Goal: Task Accomplishment & Management: Use online tool/utility

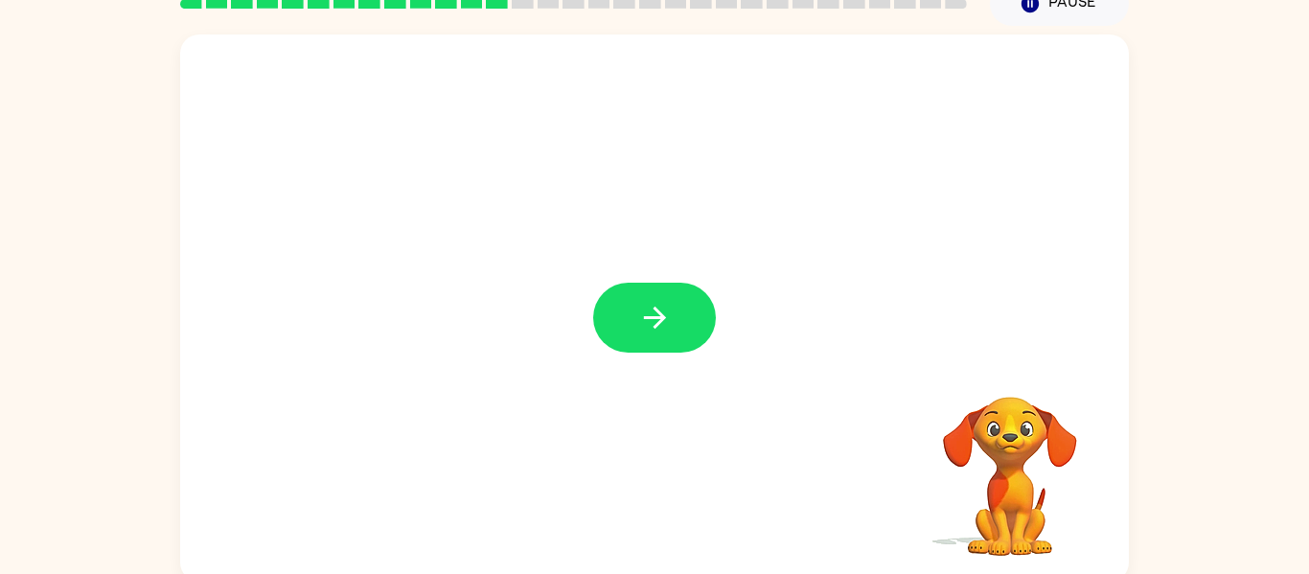
scroll to position [100, 0]
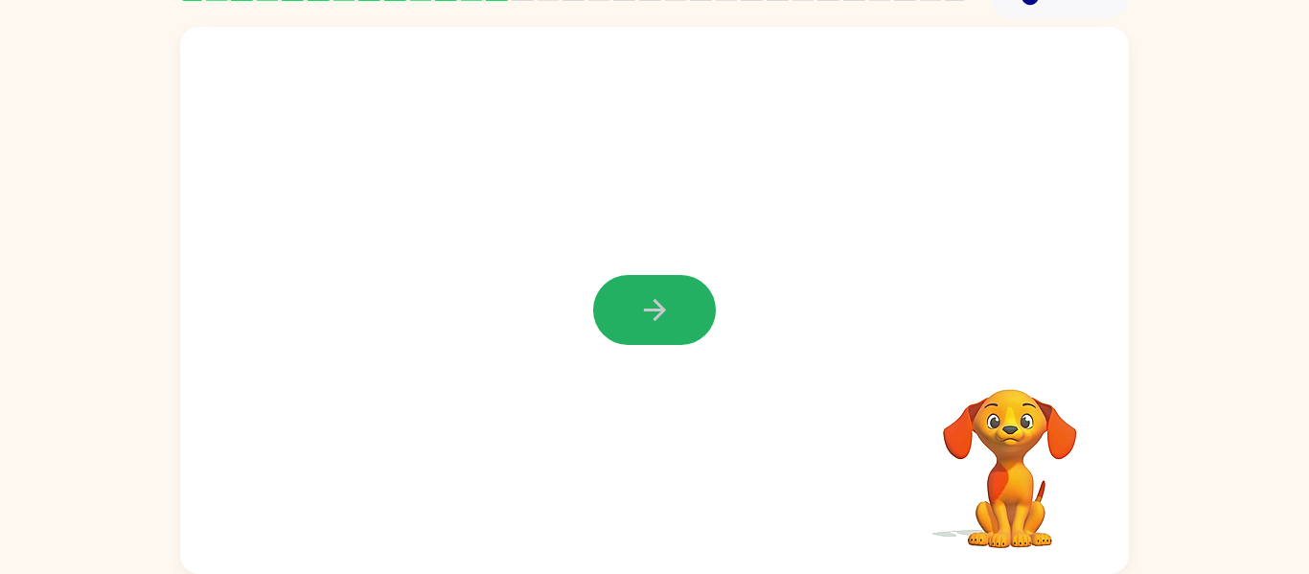
click at [600, 309] on button "button" at bounding box center [654, 310] width 123 height 70
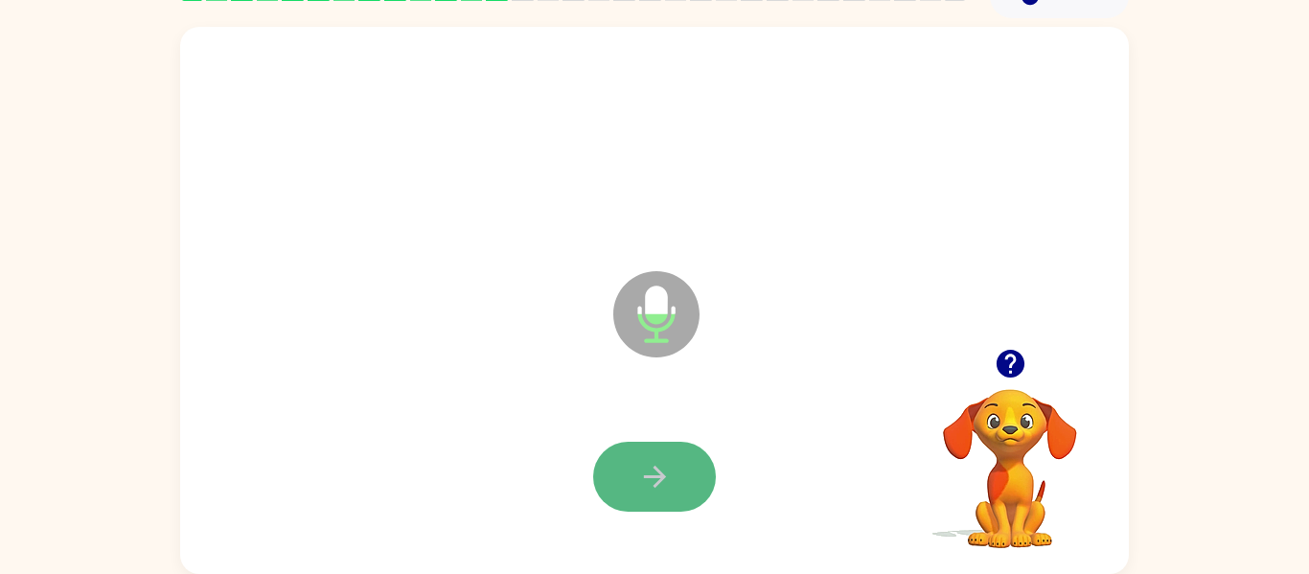
click at [646, 447] on button "button" at bounding box center [654, 477] width 123 height 70
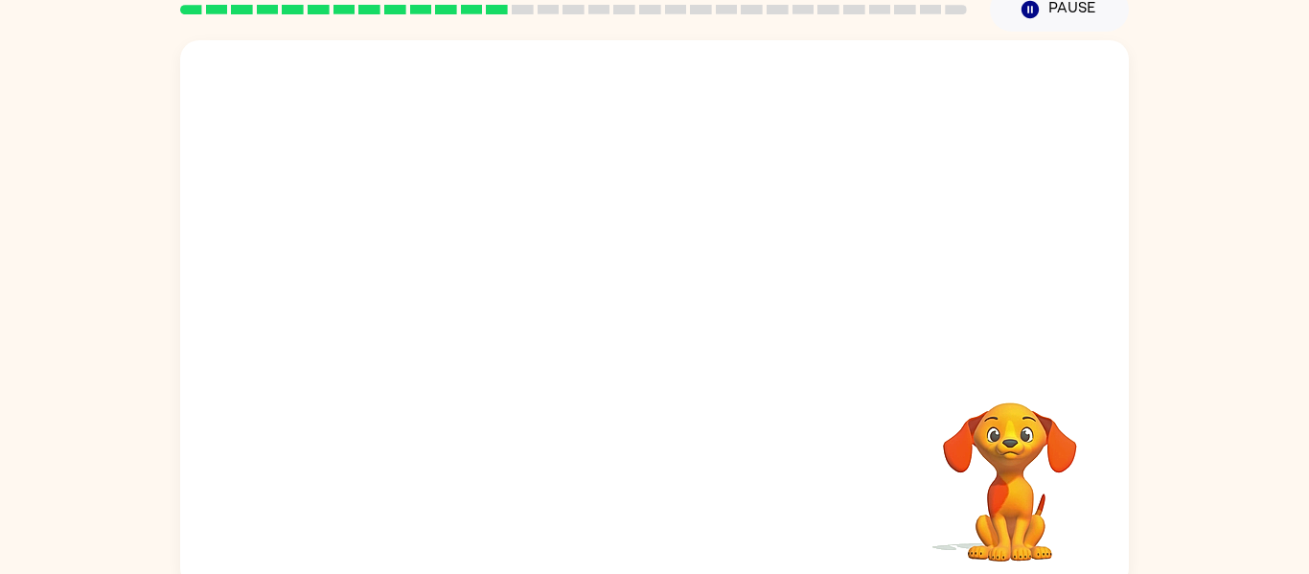
scroll to position [87, 0]
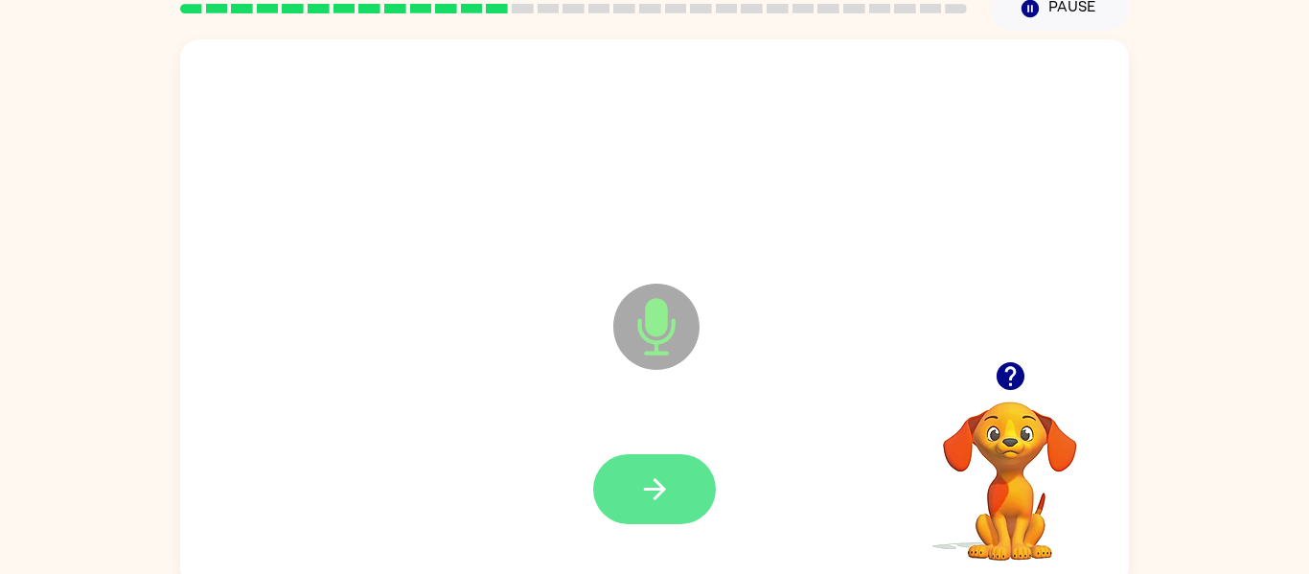
click at [671, 474] on icon "button" at bounding box center [655, 489] width 34 height 34
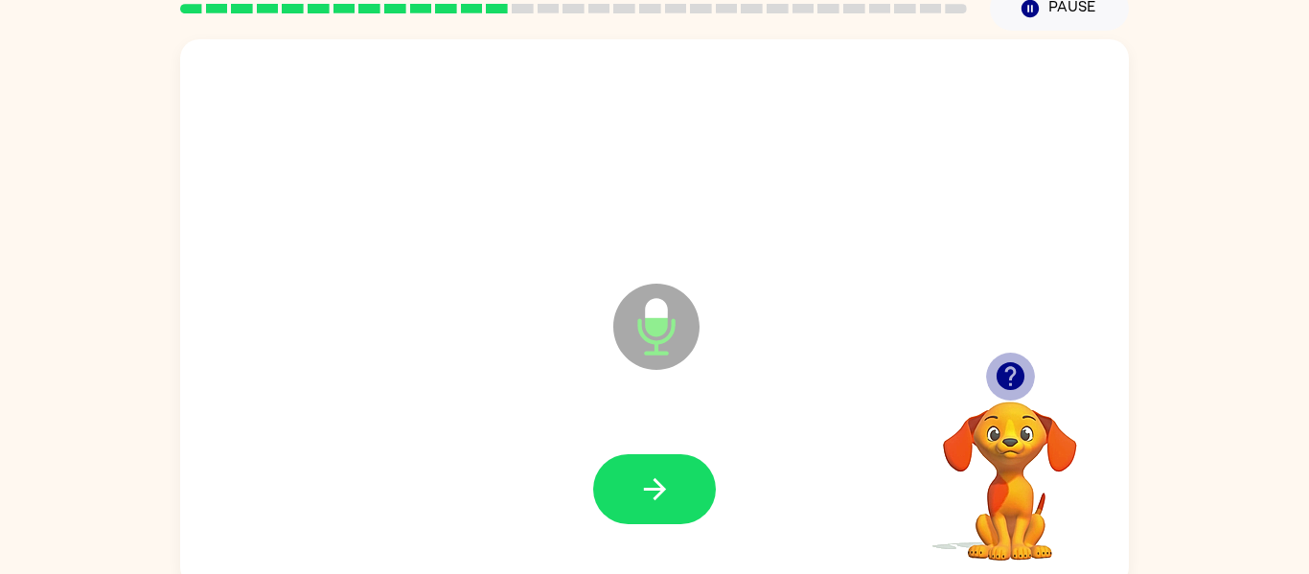
click at [1001, 379] on icon "button" at bounding box center [1010, 376] width 28 height 28
click at [1005, 381] on icon "button" at bounding box center [1010, 376] width 28 height 28
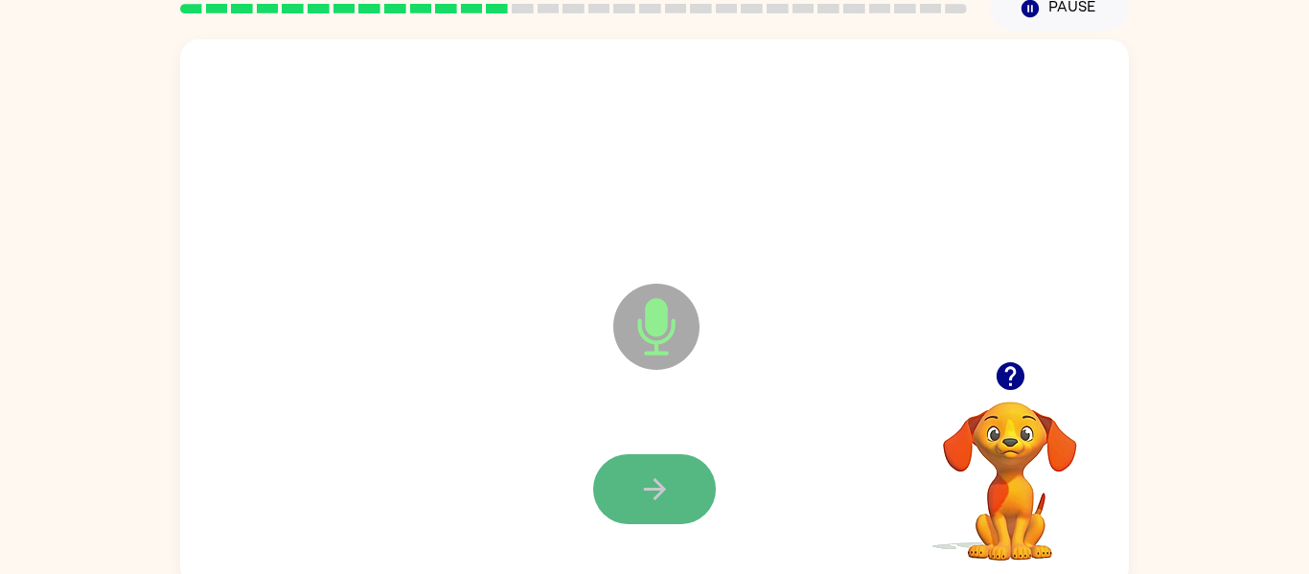
click at [702, 476] on button "button" at bounding box center [654, 489] width 123 height 70
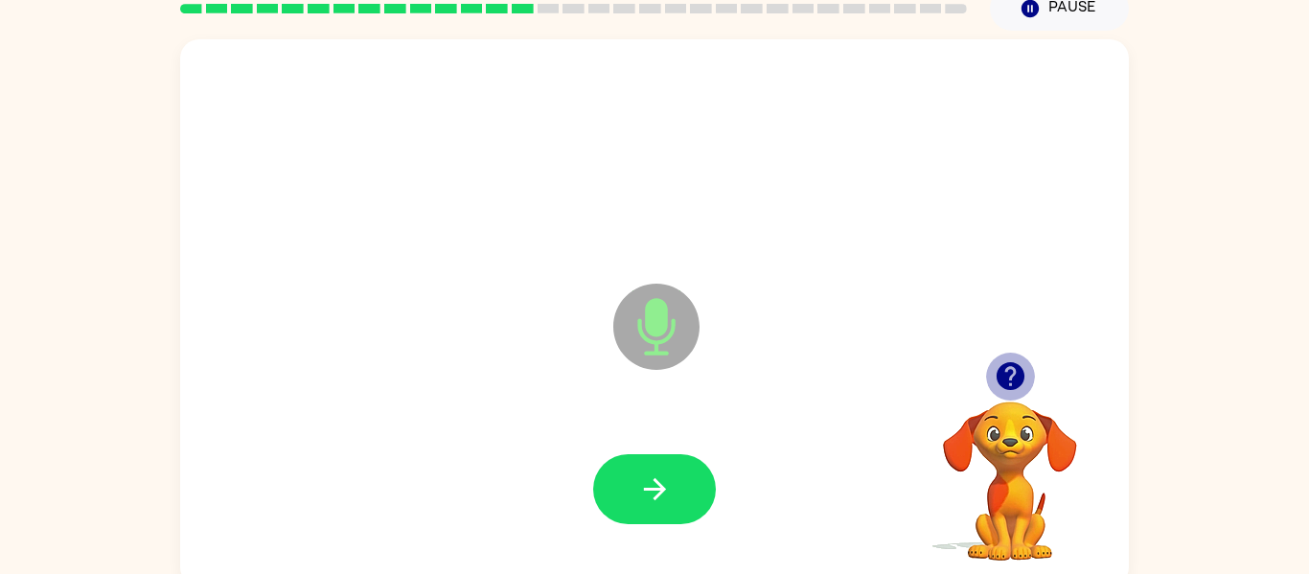
click at [1012, 378] on icon "button" at bounding box center [1010, 376] width 28 height 28
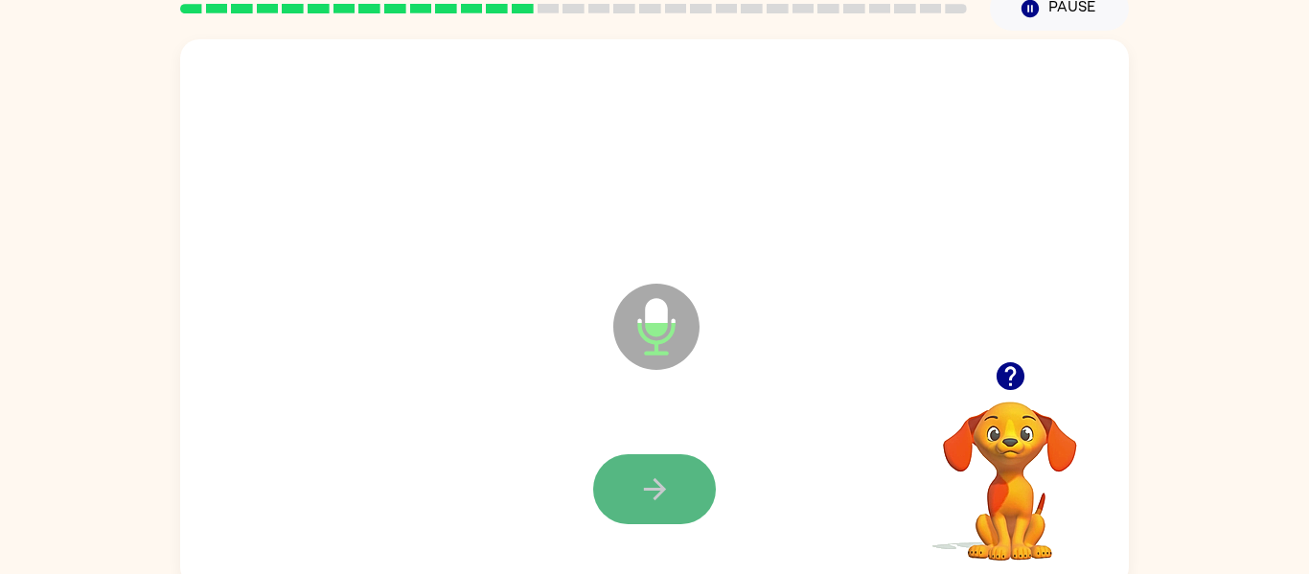
click at [619, 501] on button "button" at bounding box center [654, 489] width 123 height 70
click at [666, 466] on button "button" at bounding box center [654, 489] width 123 height 70
click at [666, 469] on button "button" at bounding box center [654, 489] width 123 height 70
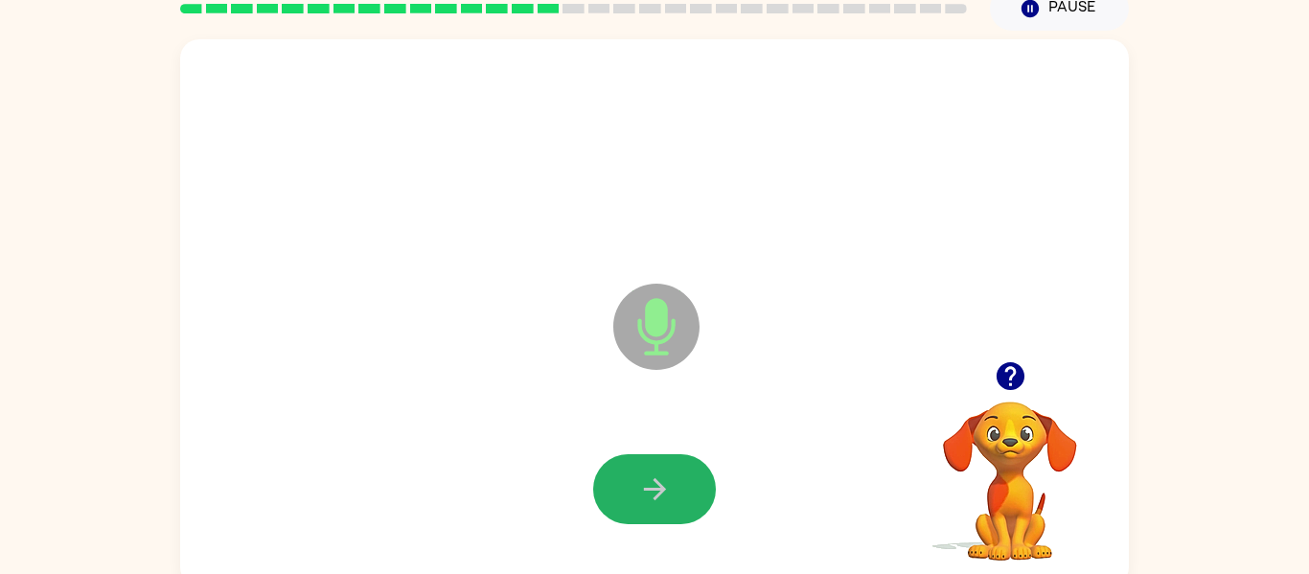
click at [666, 469] on button "button" at bounding box center [654, 489] width 123 height 70
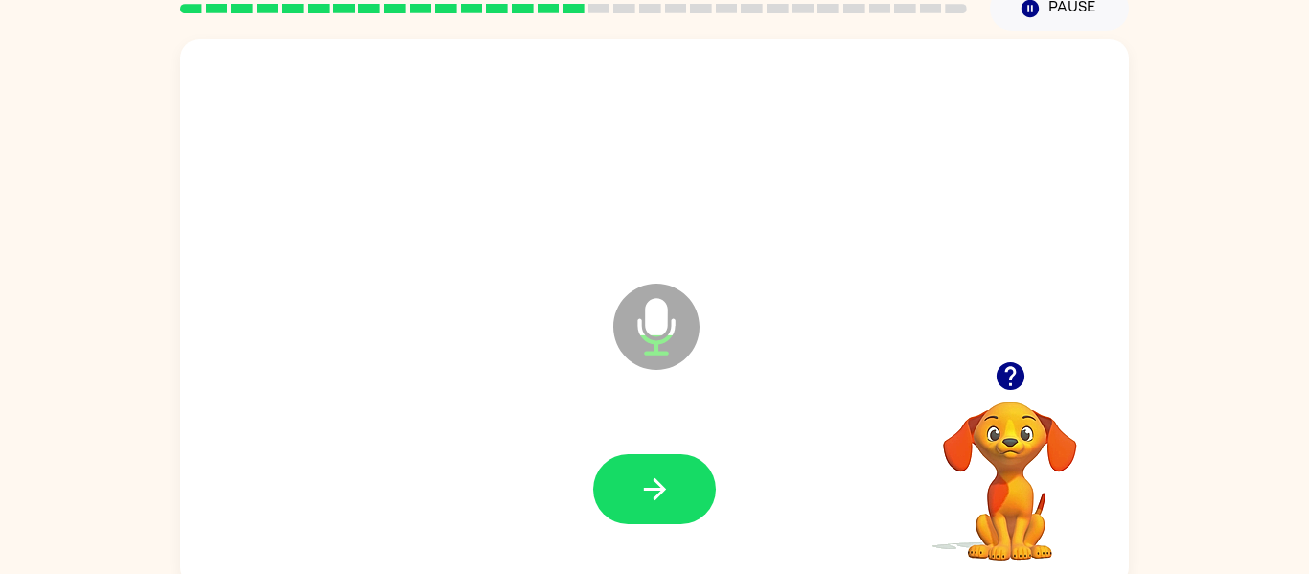
click at [1014, 367] on icon "button" at bounding box center [1010, 376] width 28 height 28
click at [1014, 367] on div "Microphone The Microphone is here when it is your turn to talk" at bounding box center [654, 312] width 949 height 547
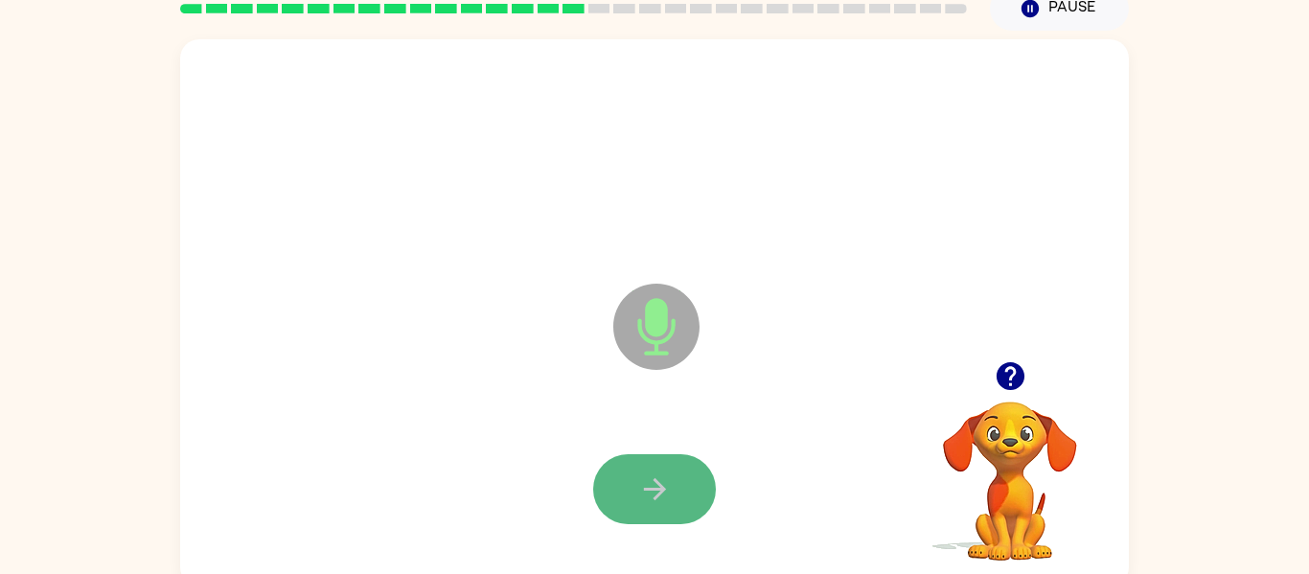
click at [624, 494] on button "button" at bounding box center [654, 489] width 123 height 70
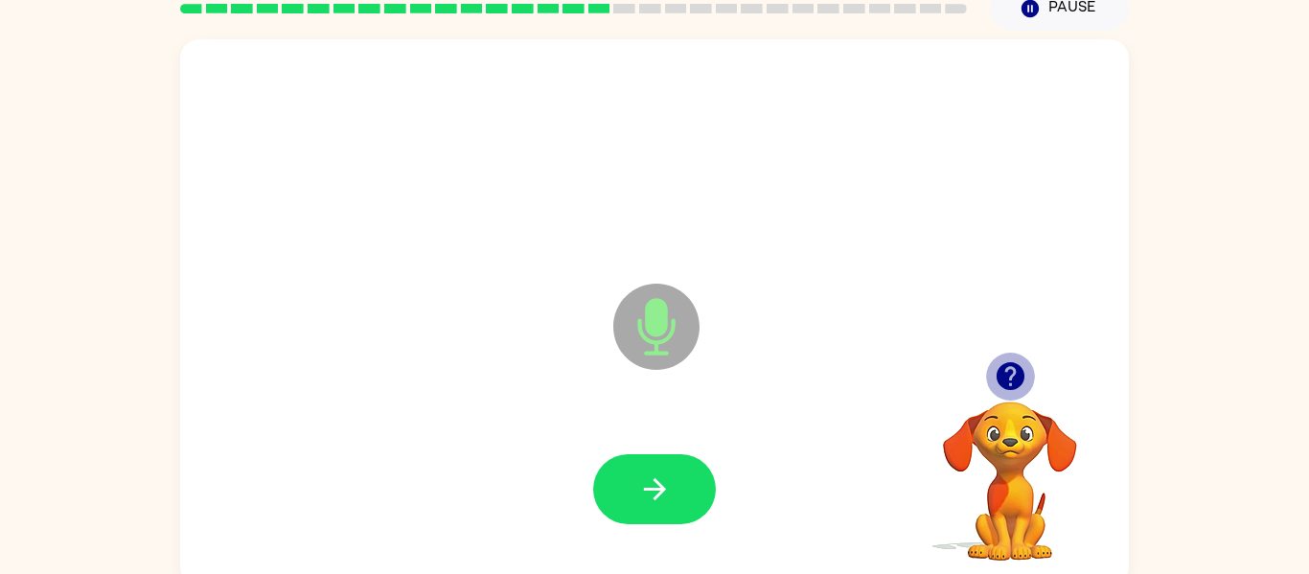
click at [1007, 369] on icon "button" at bounding box center [1011, 376] width 34 height 34
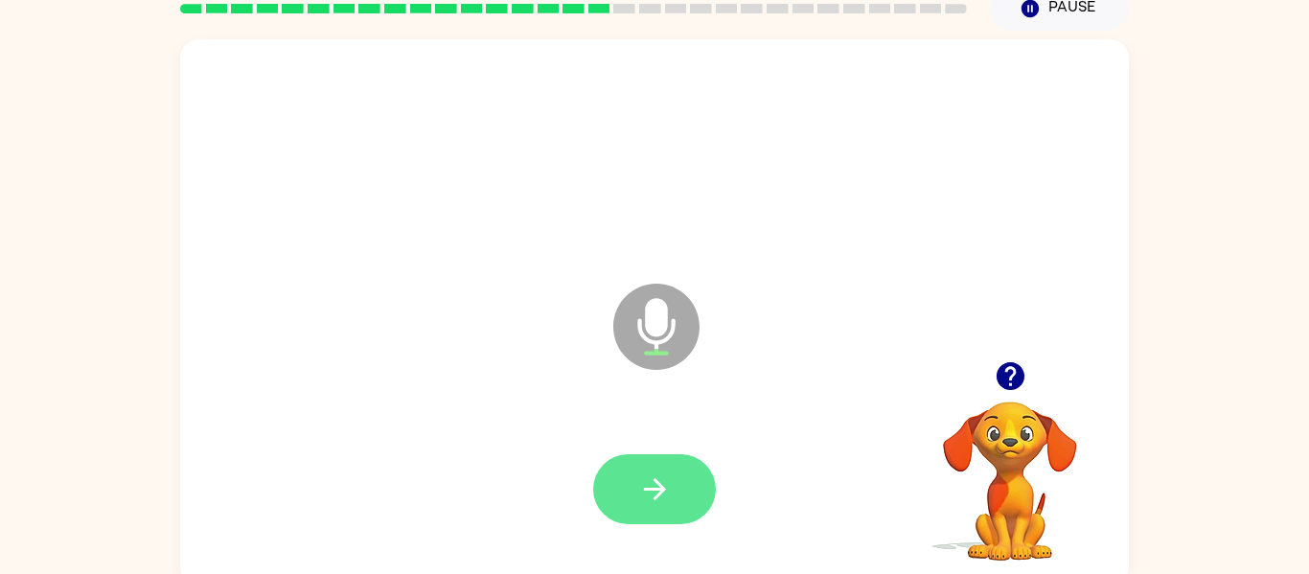
click at [702, 483] on button "button" at bounding box center [654, 489] width 123 height 70
click at [688, 487] on button "button" at bounding box center [654, 489] width 123 height 70
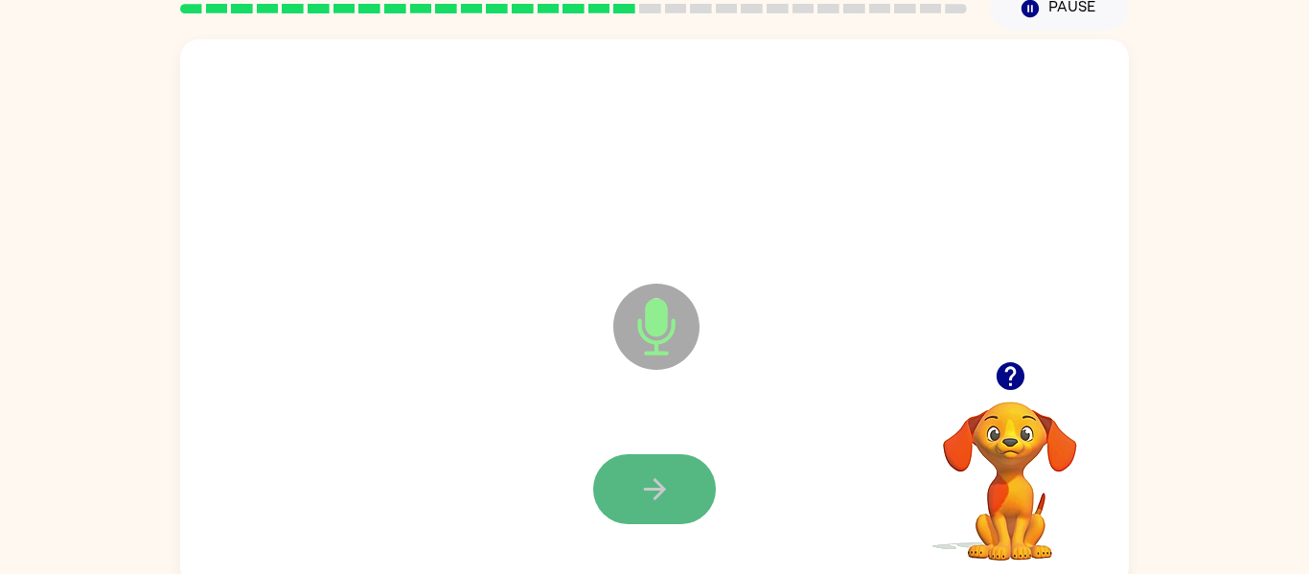
click at [688, 488] on button "button" at bounding box center [654, 489] width 123 height 70
click at [674, 485] on button "button" at bounding box center [654, 489] width 123 height 70
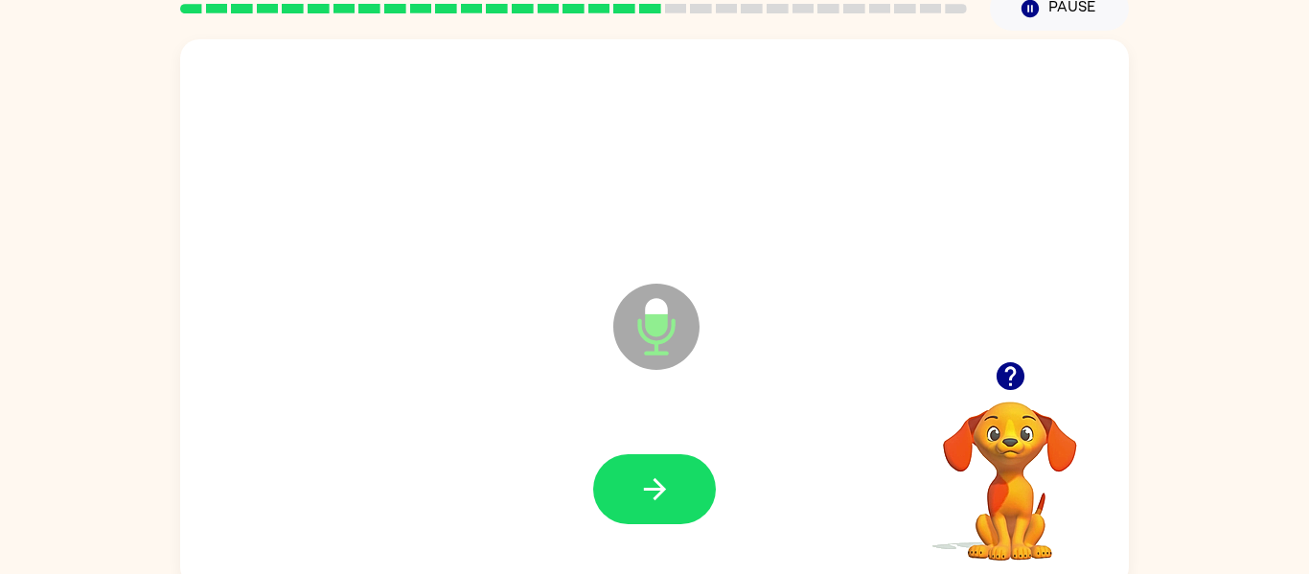
click at [674, 485] on button "button" at bounding box center [654, 489] width 123 height 70
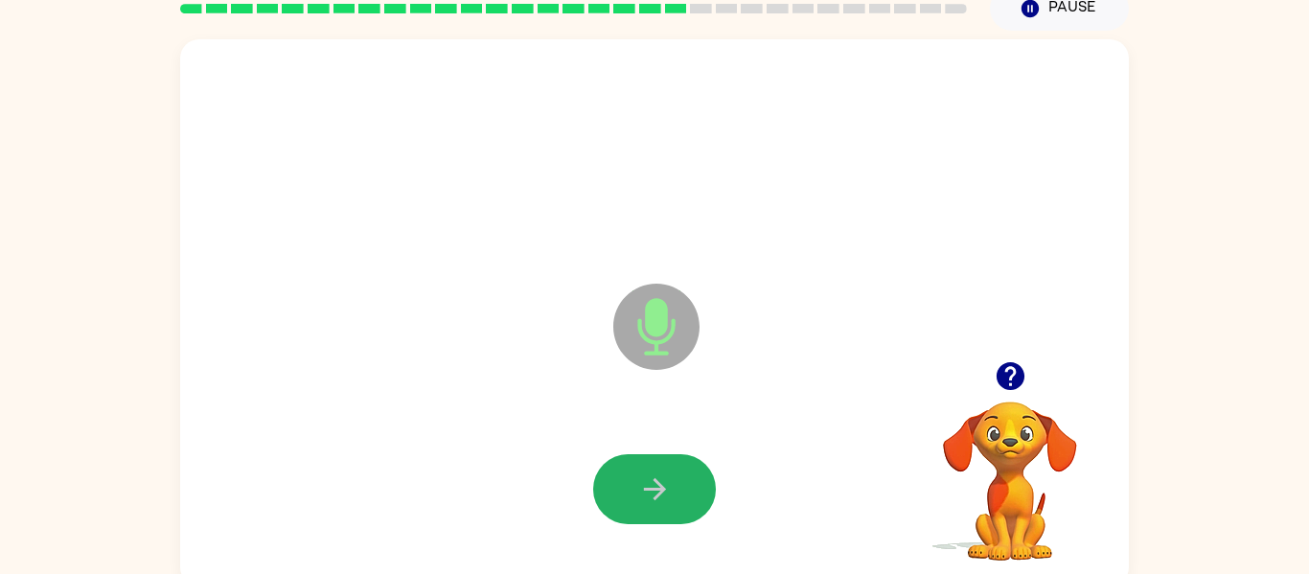
click at [674, 485] on button "button" at bounding box center [654, 489] width 123 height 70
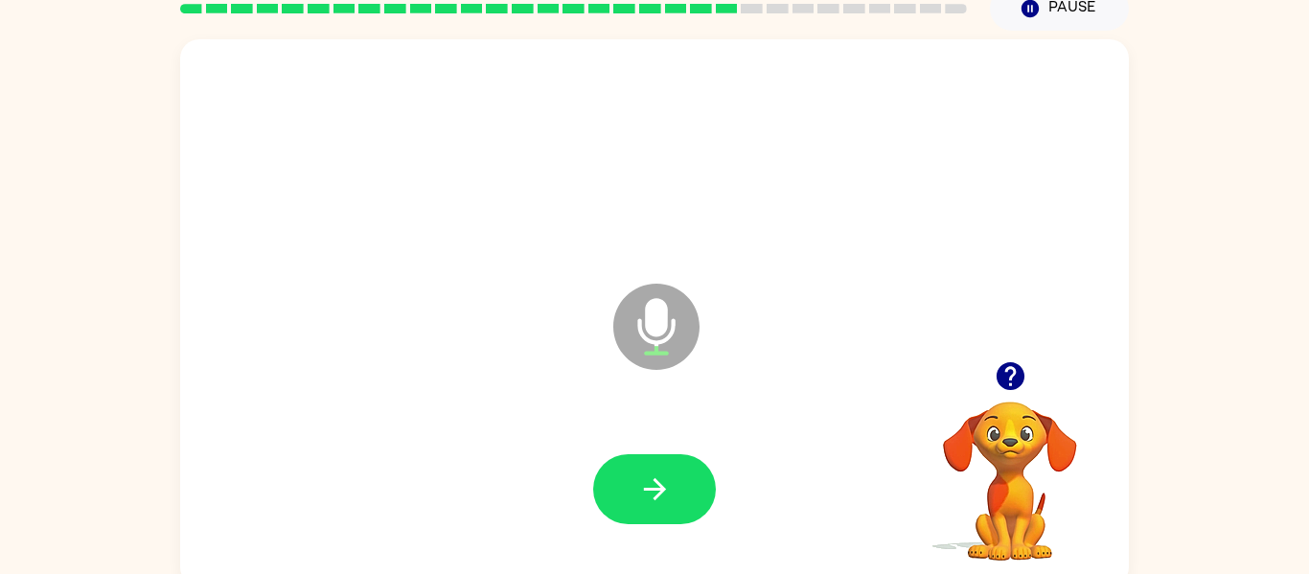
click at [1008, 376] on icon "button" at bounding box center [1010, 376] width 28 height 28
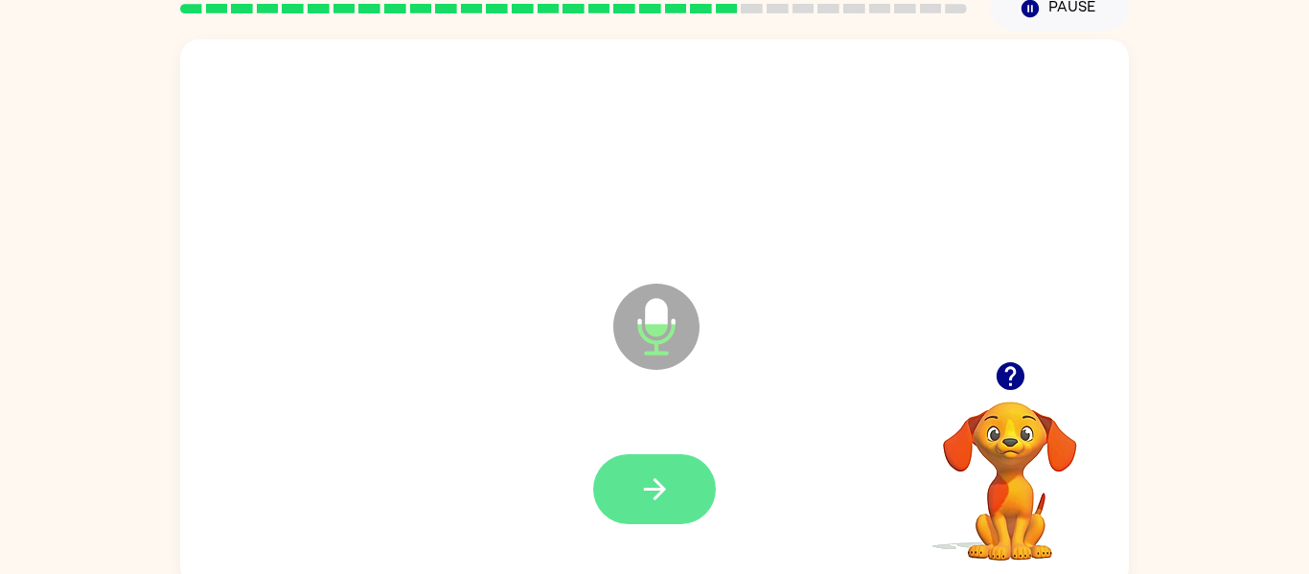
click at [665, 503] on icon "button" at bounding box center [655, 489] width 34 height 34
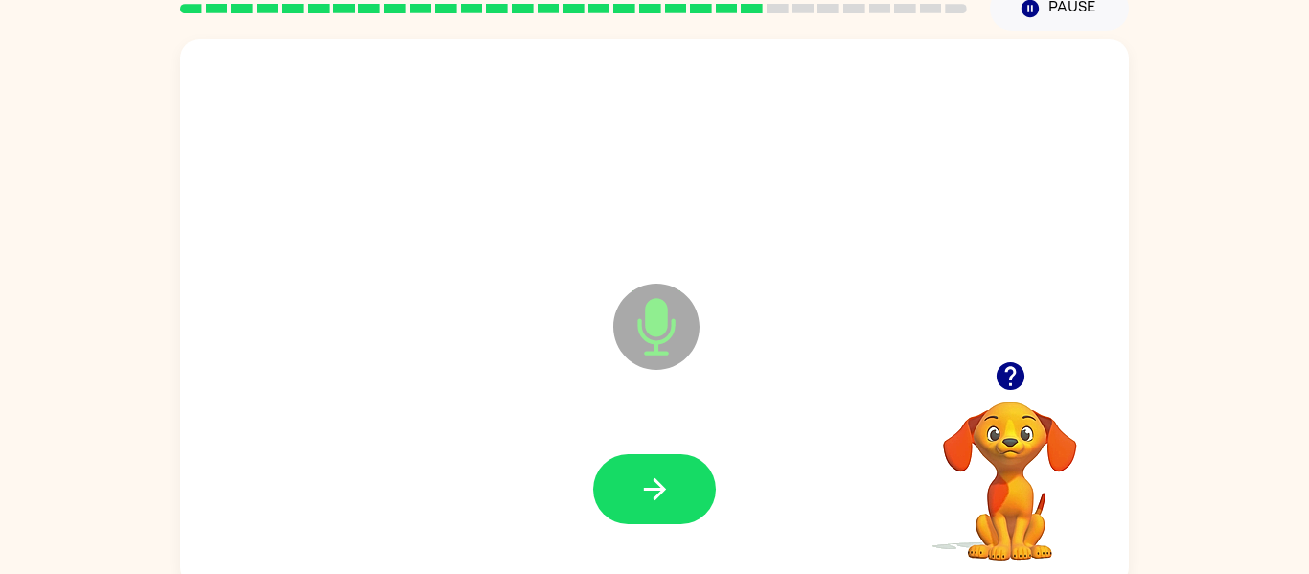
click at [596, 533] on div at bounding box center [654, 489] width 910 height 157
click at [648, 491] on icon "button" at bounding box center [655, 489] width 34 height 34
click at [1019, 371] on icon "button" at bounding box center [1010, 376] width 28 height 28
click at [679, 473] on button "button" at bounding box center [654, 489] width 123 height 70
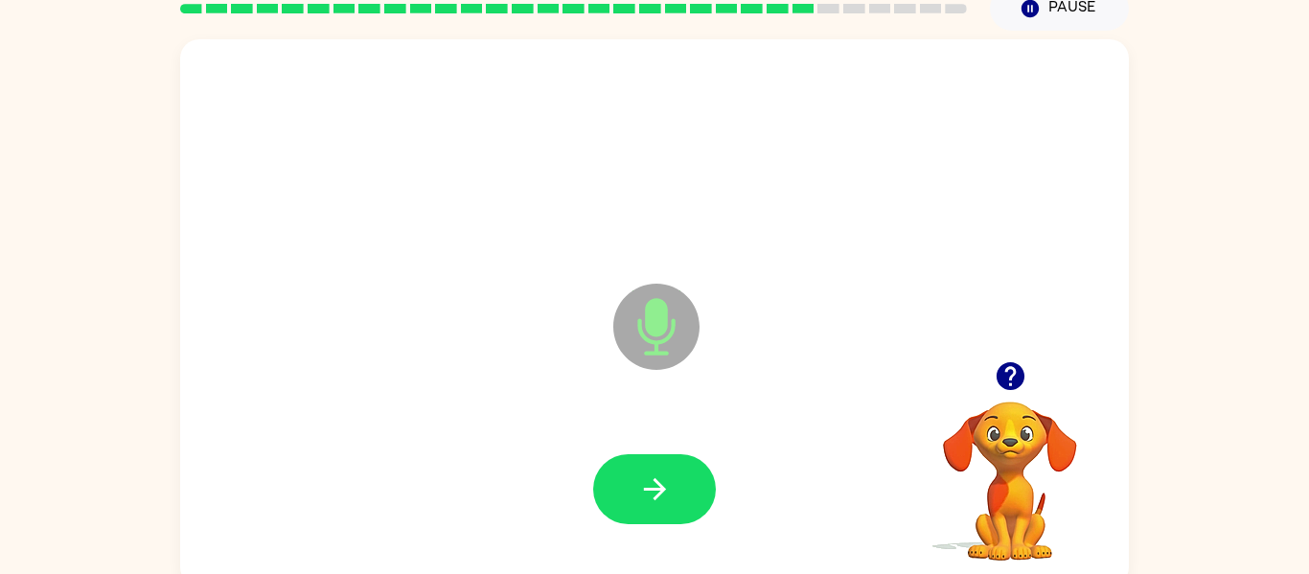
click at [679, 473] on button "button" at bounding box center [654, 489] width 123 height 70
click at [675, 476] on button "button" at bounding box center [654, 489] width 123 height 70
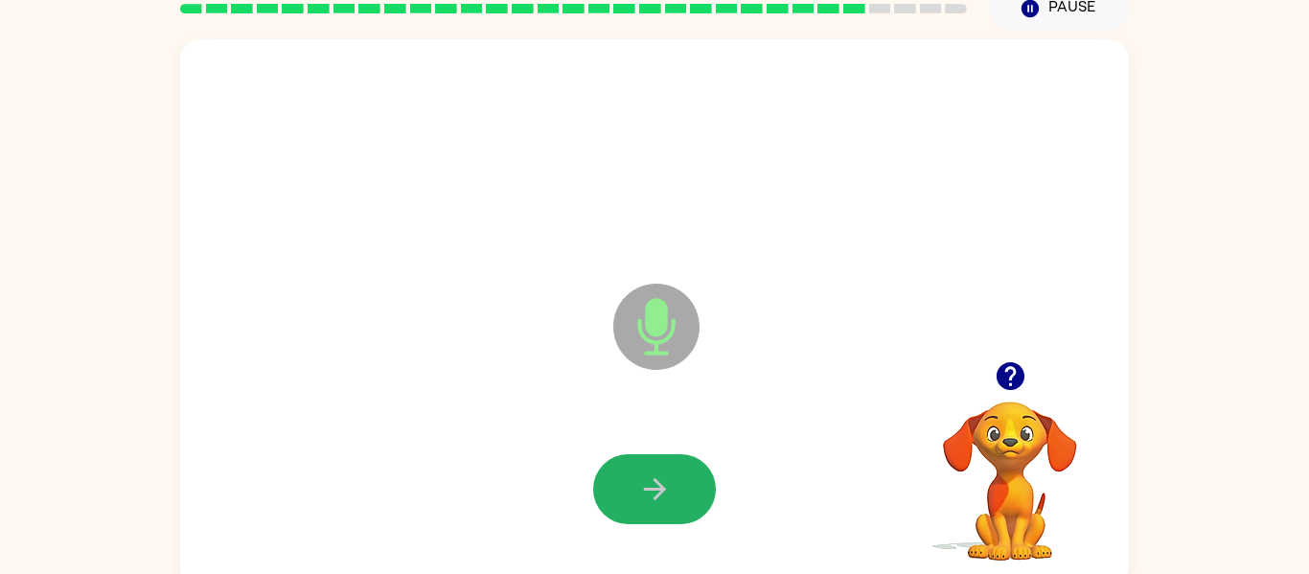
click at [675, 476] on button "button" at bounding box center [654, 489] width 123 height 70
click at [650, 484] on icon "button" at bounding box center [655, 489] width 34 height 34
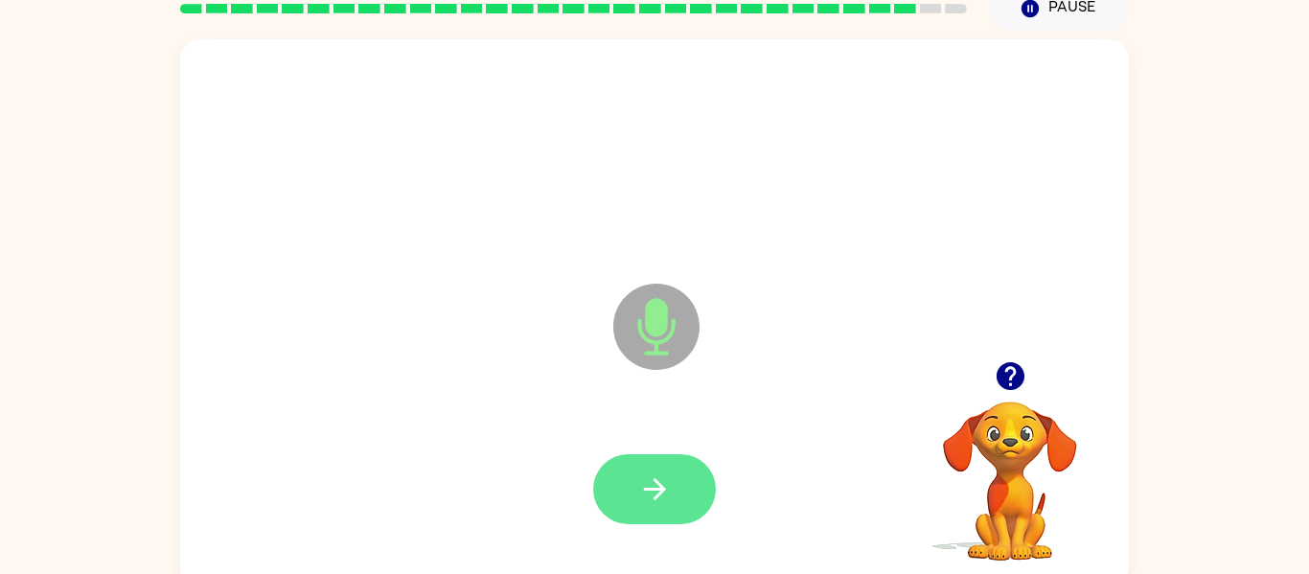
click at [649, 484] on icon "button" at bounding box center [655, 489] width 34 height 34
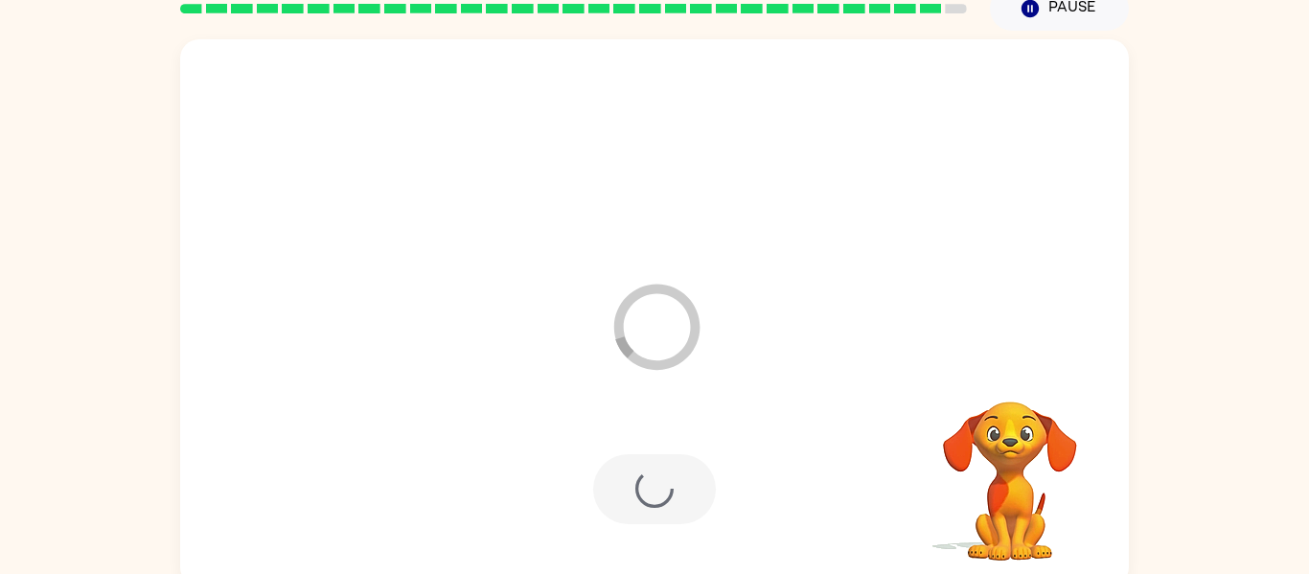
scroll to position [65, 0]
